Goal: Task Accomplishment & Management: Use online tool/utility

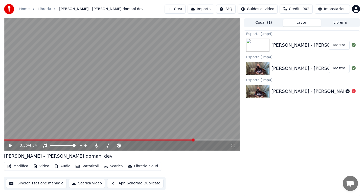
click at [26, 9] on link "Home" at bounding box center [24, 9] width 10 height 5
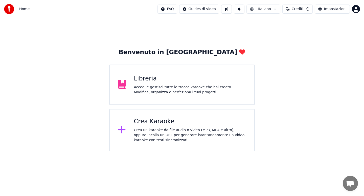
click at [161, 128] on div "Crea un karaoke da file audio o video (MP3, MP4 e altro), oppure incolla un URL…" at bounding box center [190, 135] width 112 height 15
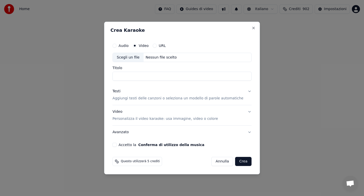
click at [116, 46] on button "Audio" at bounding box center [114, 46] width 4 height 4
click at [131, 59] on div "Scegli un file" at bounding box center [128, 57] width 31 height 9
type input "**********"
click at [244, 92] on button "Testi Aggiungi testi delle canzoni o seleziona un modello di parole automatiche" at bounding box center [181, 95] width 139 height 20
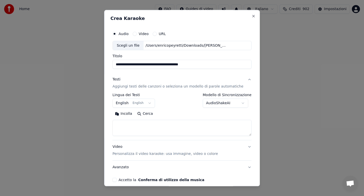
click at [128, 115] on button "Incolla" at bounding box center [123, 114] width 22 height 8
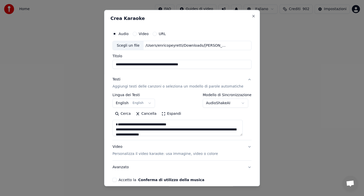
click at [116, 180] on button "Accetto la Conferma di utilizzo della musica" at bounding box center [114, 180] width 4 height 4
click at [135, 129] on textarea at bounding box center [177, 128] width 130 height 16
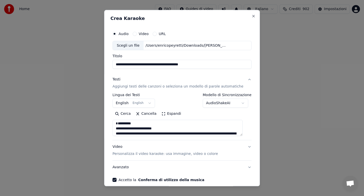
scroll to position [12, 0]
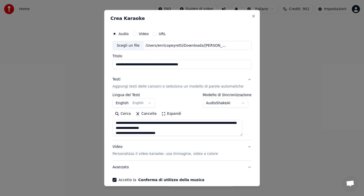
click at [150, 129] on textarea at bounding box center [177, 128] width 130 height 16
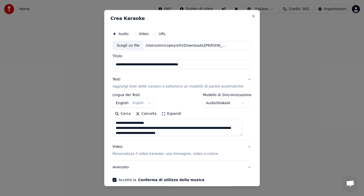
scroll to position [22, 0]
click at [135, 123] on textarea at bounding box center [177, 128] width 130 height 16
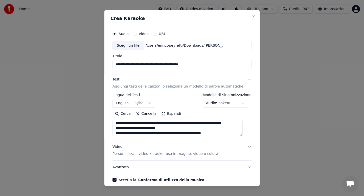
scroll to position [27, 0]
click at [165, 124] on textarea at bounding box center [177, 128] width 130 height 16
click at [132, 132] on textarea at bounding box center [177, 128] width 130 height 16
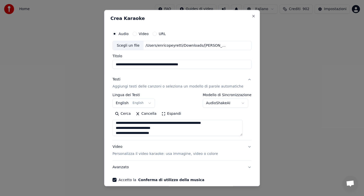
click at [160, 129] on textarea at bounding box center [177, 128] width 130 height 16
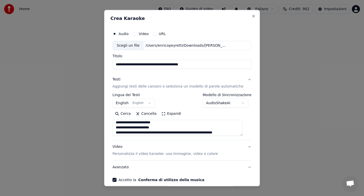
click at [168, 123] on textarea at bounding box center [177, 128] width 130 height 16
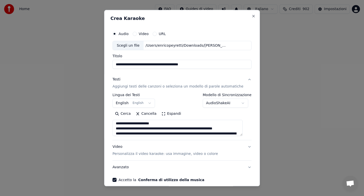
click at [150, 134] on textarea at bounding box center [177, 128] width 130 height 16
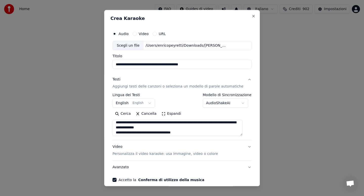
click at [163, 123] on textarea at bounding box center [177, 128] width 130 height 16
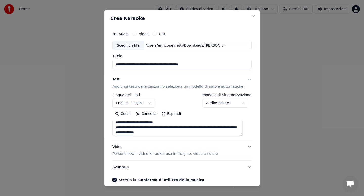
scroll to position [83, 0]
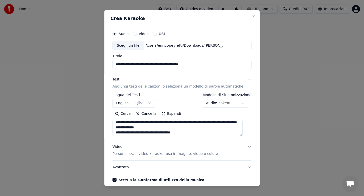
click at [169, 128] on textarea at bounding box center [177, 128] width 130 height 16
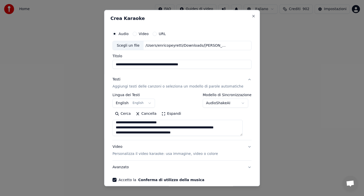
scroll to position [93, 0]
click at [164, 122] on textarea at bounding box center [177, 128] width 130 height 16
click at [167, 123] on textarea at bounding box center [177, 128] width 130 height 16
click at [145, 132] on textarea at bounding box center [177, 128] width 130 height 16
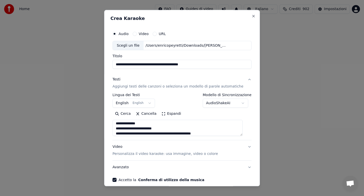
scroll to position [113, 0]
click at [162, 129] on textarea at bounding box center [177, 128] width 130 height 16
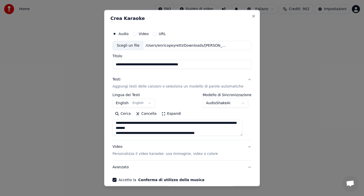
click at [166, 128] on textarea at bounding box center [177, 128] width 130 height 16
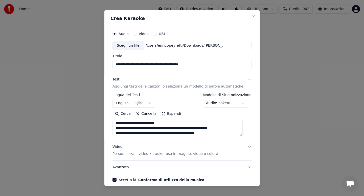
scroll to position [143, 0]
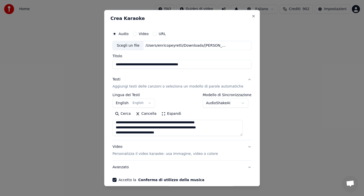
click at [138, 123] on textarea at bounding box center [177, 128] width 130 height 16
click at [158, 123] on textarea at bounding box center [177, 128] width 130 height 16
click at [165, 128] on textarea at bounding box center [177, 128] width 130 height 16
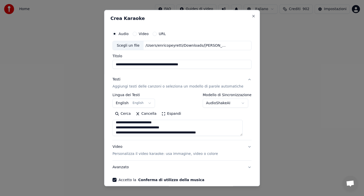
scroll to position [164, 0]
click at [150, 128] on textarea at bounding box center [177, 128] width 130 height 16
click at [164, 123] on textarea at bounding box center [177, 128] width 130 height 16
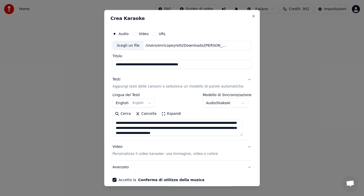
click at [175, 129] on textarea at bounding box center [177, 128] width 130 height 16
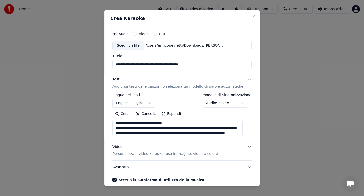
scroll to position [214, 0]
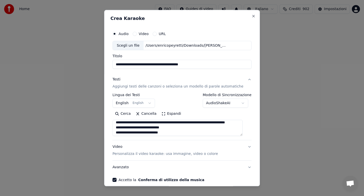
click at [151, 123] on textarea at bounding box center [177, 128] width 130 height 16
click at [158, 122] on textarea at bounding box center [177, 128] width 130 height 16
click at [167, 123] on textarea at bounding box center [177, 128] width 130 height 16
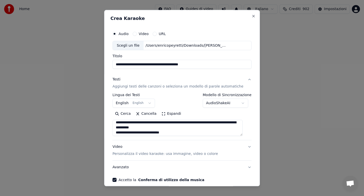
scroll to position [229, 0]
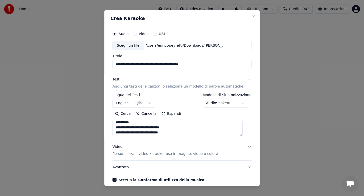
click at [163, 123] on textarea at bounding box center [177, 128] width 130 height 16
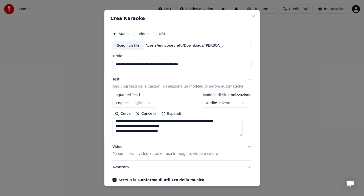
click at [171, 122] on textarea at bounding box center [177, 128] width 130 height 16
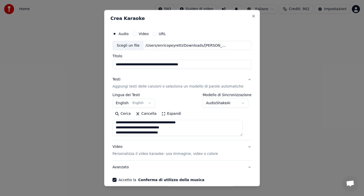
scroll to position [239, 0]
click at [151, 123] on textarea at bounding box center [177, 128] width 130 height 16
click at [173, 127] on textarea at bounding box center [177, 128] width 130 height 16
type textarea "**********"
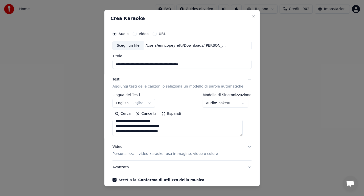
click at [229, 176] on div "**********" at bounding box center [181, 106] width 143 height 158
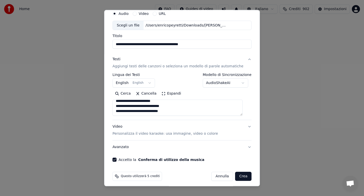
scroll to position [23, 0]
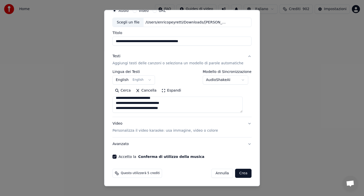
click at [238, 173] on button "Crea" at bounding box center [243, 173] width 16 height 9
select select "**"
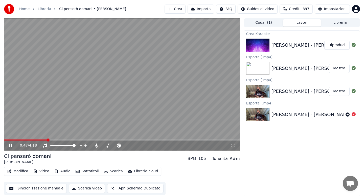
click at [46, 140] on span at bounding box center [122, 140] width 236 height 1
click at [97, 146] on icon at bounding box center [96, 146] width 3 height 4
click at [11, 145] on icon at bounding box center [10, 145] width 3 height 3
click at [65, 171] on button "Audio" at bounding box center [62, 171] width 20 height 7
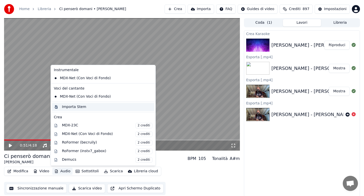
click at [80, 106] on div "Importa Stem" at bounding box center [74, 107] width 24 height 5
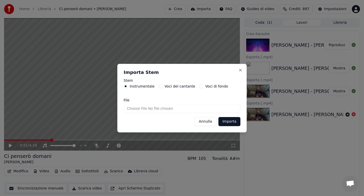
click at [130, 108] on input "File" at bounding box center [181, 108] width 117 height 9
type input "**********"
click at [229, 124] on button "Importa" at bounding box center [229, 121] width 22 height 9
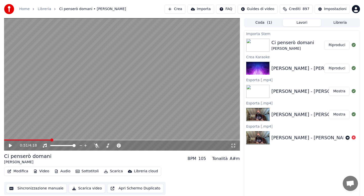
click at [6, 140] on span at bounding box center [27, 140] width 47 height 1
click at [9, 145] on icon at bounding box center [10, 146] width 3 height 4
click at [65, 170] on button "Audio" at bounding box center [62, 171] width 20 height 7
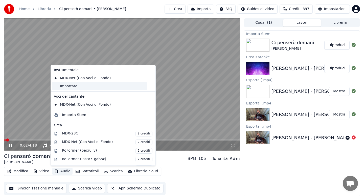
click at [73, 87] on div "Importato" at bounding box center [99, 86] width 95 height 8
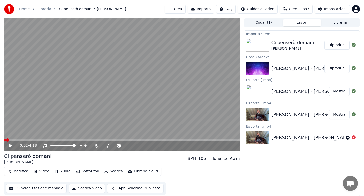
click at [10, 145] on icon at bounding box center [10, 146] width 3 height 4
click at [63, 173] on button "Audio" at bounding box center [62, 171] width 20 height 7
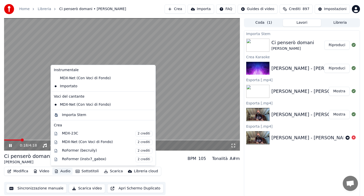
click at [40, 124] on video at bounding box center [122, 84] width 236 height 133
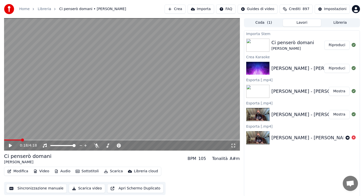
click at [6, 140] on span at bounding box center [12, 140] width 17 height 1
click at [4, 140] on span at bounding box center [5, 140] width 3 height 3
click at [10, 147] on icon at bounding box center [14, 146] width 12 height 4
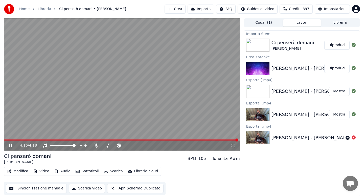
click at [6, 140] on span at bounding box center [121, 140] width 234 height 1
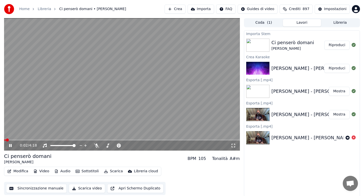
click at [21, 170] on button "Modifica" at bounding box center [17, 171] width 25 height 7
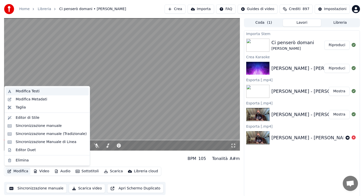
click at [28, 92] on div "Modifica Testi" at bounding box center [28, 91] width 24 height 5
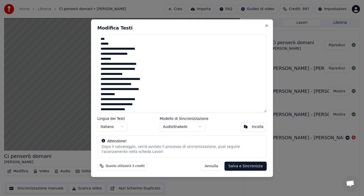
click at [137, 77] on textarea at bounding box center [181, 73] width 169 height 79
click at [123, 94] on textarea at bounding box center [181, 73] width 169 height 79
click at [100, 74] on textarea at bounding box center [181, 73] width 169 height 79
type textarea "**********"
click at [239, 166] on button "Salva e Sincronizza" at bounding box center [245, 166] width 42 height 9
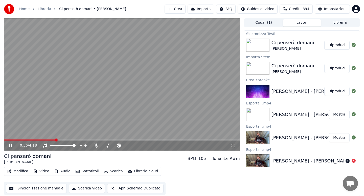
click at [27, 140] on span at bounding box center [29, 140] width 51 height 1
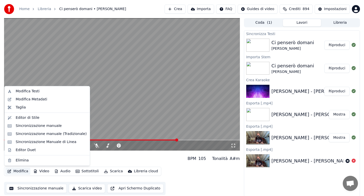
click at [20, 173] on button "Modifica" at bounding box center [17, 171] width 25 height 7
click at [44, 100] on div "Modifica Metadati" at bounding box center [32, 99] width 32 height 5
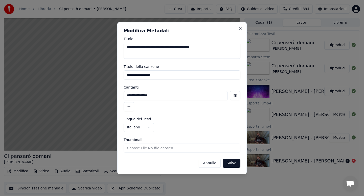
drag, startPoint x: 157, startPoint y: 48, endPoint x: 129, endPoint y: 46, distance: 28.1
click at [129, 46] on textarea "**********" at bounding box center [181, 51] width 117 height 16
click at [180, 47] on textarea "**********" at bounding box center [181, 51] width 117 height 16
type textarea "**********"
click at [232, 163] on button "Salva" at bounding box center [231, 163] width 18 height 9
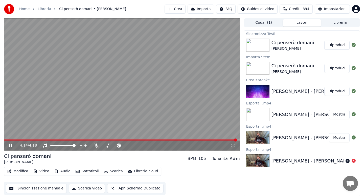
click at [6, 140] on span at bounding box center [120, 140] width 233 height 1
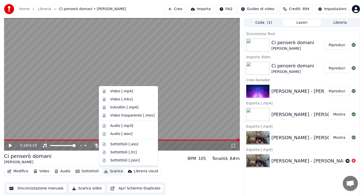
click at [112, 171] on button "Scarica" at bounding box center [113, 171] width 23 height 7
click at [119, 92] on div "Video [.mp4]" at bounding box center [121, 91] width 23 height 5
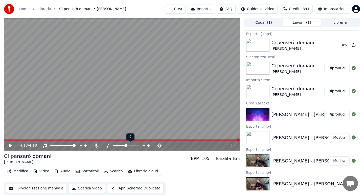
click at [125, 146] on span at bounding box center [125, 145] width 3 height 3
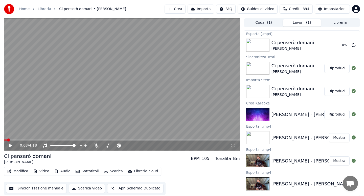
click at [7, 140] on span at bounding box center [5, 140] width 3 height 1
click at [9, 146] on icon at bounding box center [10, 146] width 3 height 4
click at [355, 44] on icon at bounding box center [353, 45] width 4 height 4
click at [22, 172] on button "Modifica" at bounding box center [17, 171] width 25 height 7
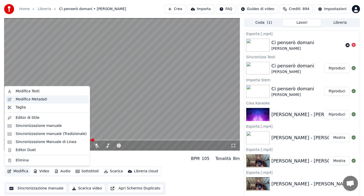
click at [39, 99] on div "Modifica Metadati" at bounding box center [32, 99] width 32 height 5
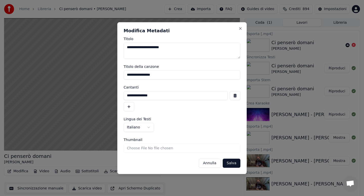
click at [168, 76] on input "**********" at bounding box center [181, 74] width 117 height 9
type input "**********"
click at [229, 163] on button "Salva" at bounding box center [231, 163] width 18 height 9
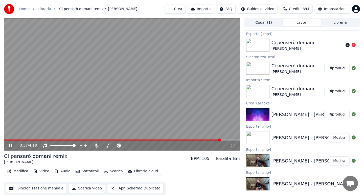
click at [188, 133] on video at bounding box center [122, 84] width 236 height 133
click at [10, 146] on icon at bounding box center [10, 146] width 3 height 4
click at [114, 171] on button "Scarica" at bounding box center [113, 171] width 23 height 7
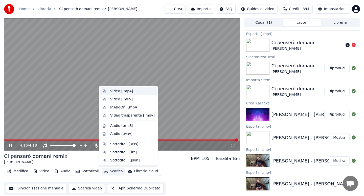
click at [118, 92] on div "Video [.mp4]" at bounding box center [121, 91] width 23 height 5
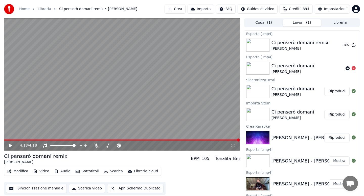
click at [7, 140] on span at bounding box center [122, 140] width 236 height 1
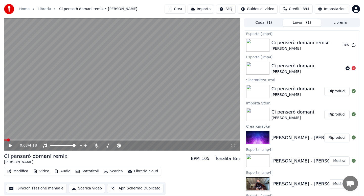
click at [11, 147] on icon at bounding box center [14, 146] width 12 height 4
click at [12, 140] on span at bounding box center [13, 140] width 3 height 3
click at [95, 147] on icon at bounding box center [96, 146] width 5 height 4
